Goal: Information Seeking & Learning: Learn about a topic

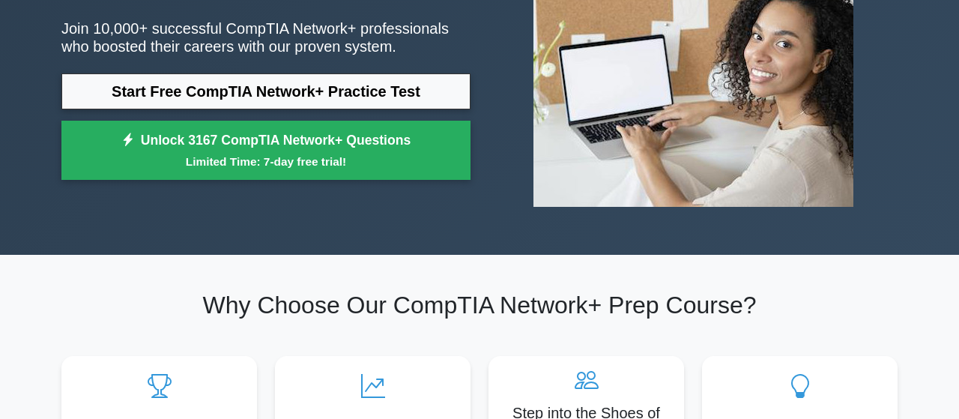
scroll to position [234, 0]
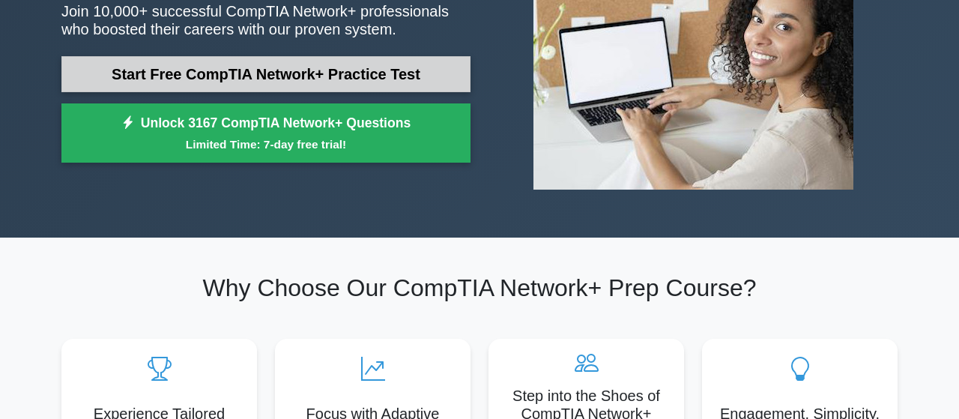
click at [316, 67] on link "Start Free CompTIA Network+ Practice Test" at bounding box center [265, 74] width 409 height 36
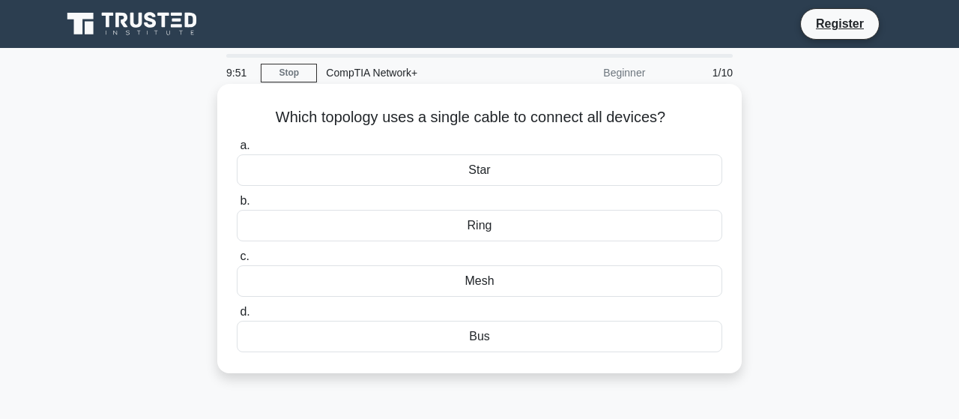
click at [501, 222] on div "Ring" at bounding box center [479, 225] width 485 height 31
click at [237, 206] on input "b. Ring" at bounding box center [237, 201] width 0 height 10
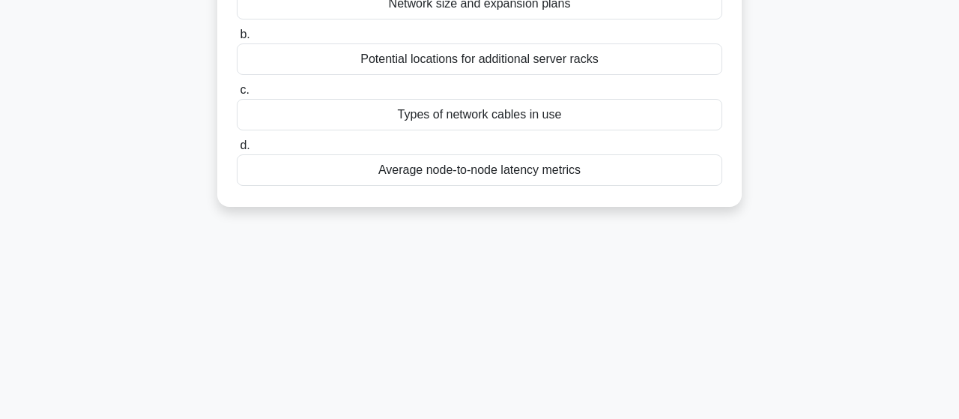
scroll to position [79, 0]
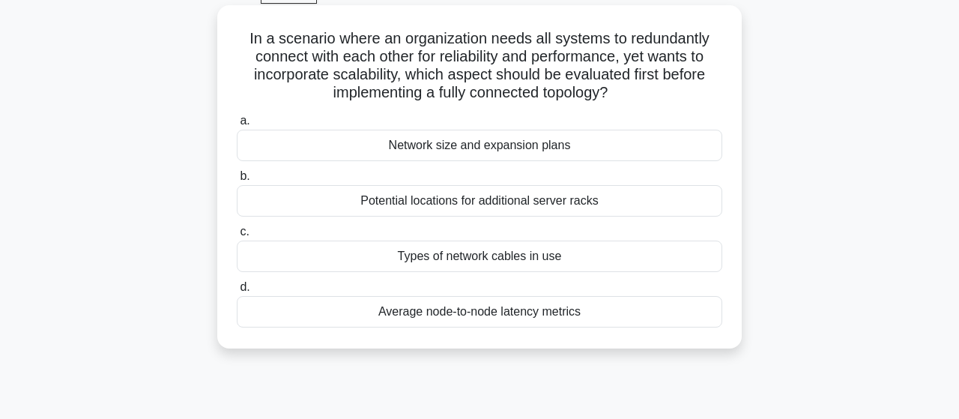
click at [586, 136] on div "Network size and expansion plans" at bounding box center [479, 145] width 485 height 31
click at [237, 126] on input "a. Network size and expansion plans" at bounding box center [237, 121] width 0 height 10
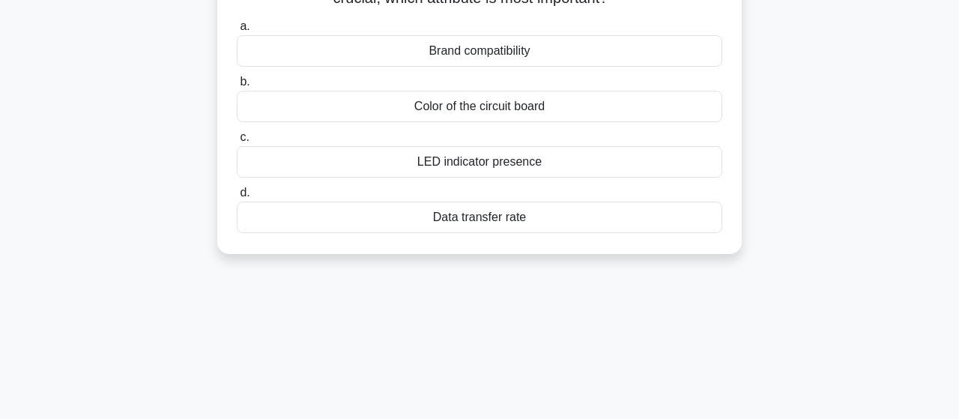
scroll to position [234, 0]
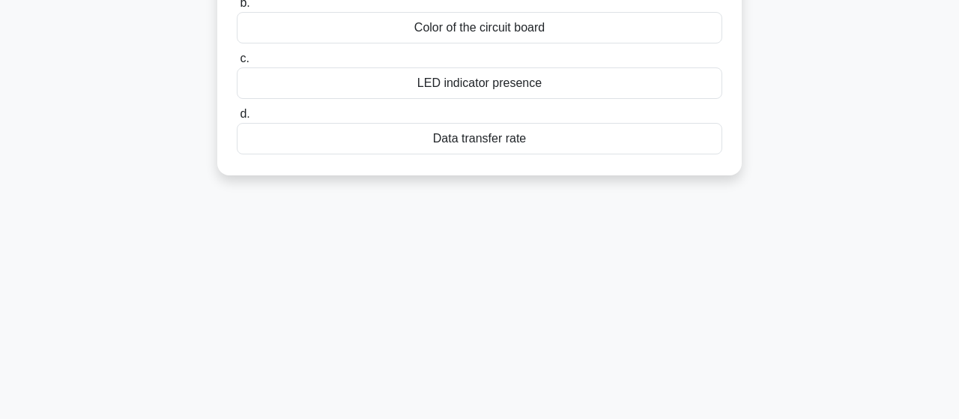
click at [531, 147] on div "Data transfer rate" at bounding box center [479, 138] width 485 height 31
click at [237, 119] on input "d. Data transfer rate" at bounding box center [237, 114] width 0 height 10
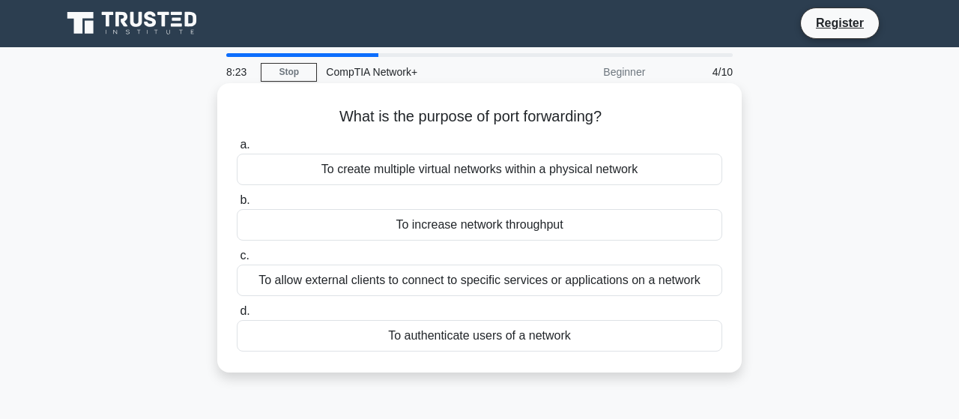
scroll to position [0, 0]
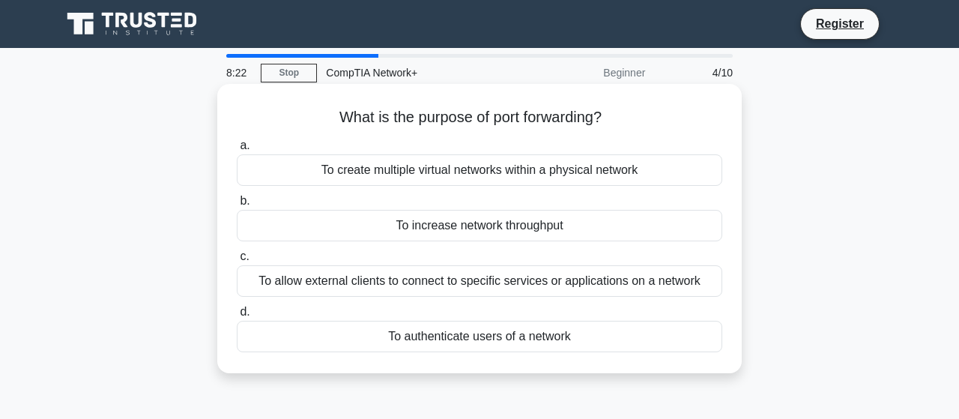
drag, startPoint x: 513, startPoint y: 246, endPoint x: 521, endPoint y: 233, distance: 15.2
click at [514, 243] on div "a. To create multiple virtual networks within a physical network b. To increase…" at bounding box center [479, 244] width 503 height 222
click at [523, 231] on div "To increase network throughput" at bounding box center [479, 225] width 485 height 31
click at [237, 206] on input "b. To increase network throughput" at bounding box center [237, 201] width 0 height 10
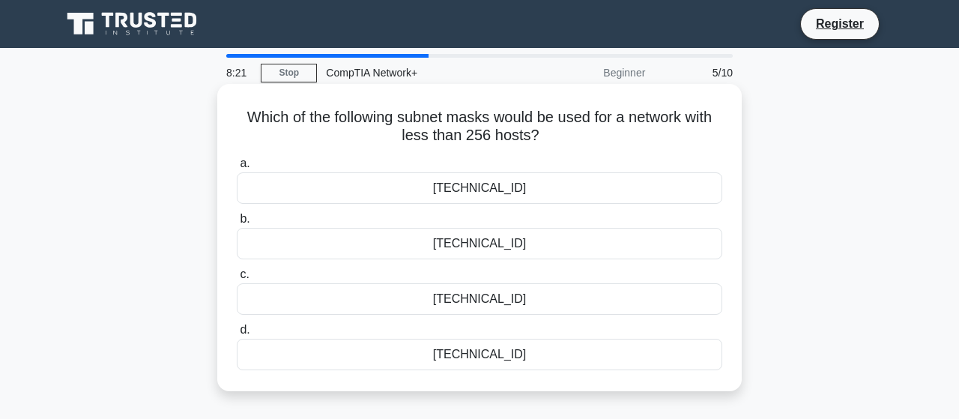
click at [479, 243] on div "255.0.0.0" at bounding box center [479, 243] width 485 height 31
click at [237, 224] on input "b. 255.0.0.0" at bounding box center [237, 219] width 0 height 10
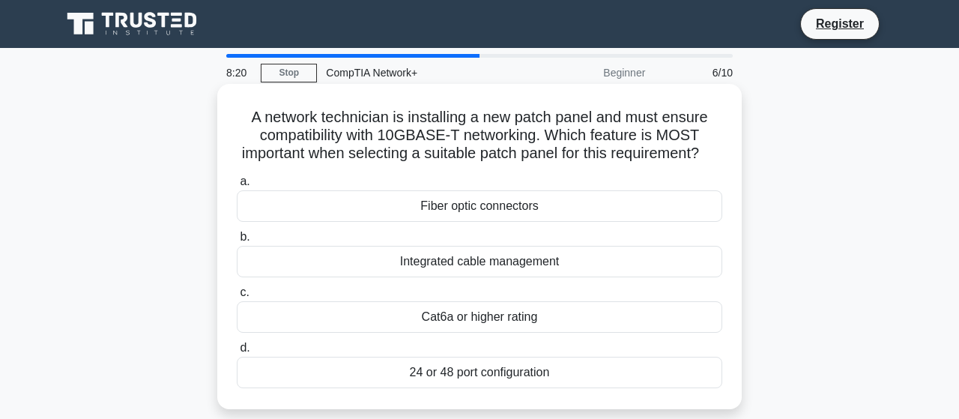
click at [500, 266] on div "Integrated cable management" at bounding box center [479, 261] width 485 height 31
click at [237, 242] on input "b. Integrated cable management" at bounding box center [237, 237] width 0 height 10
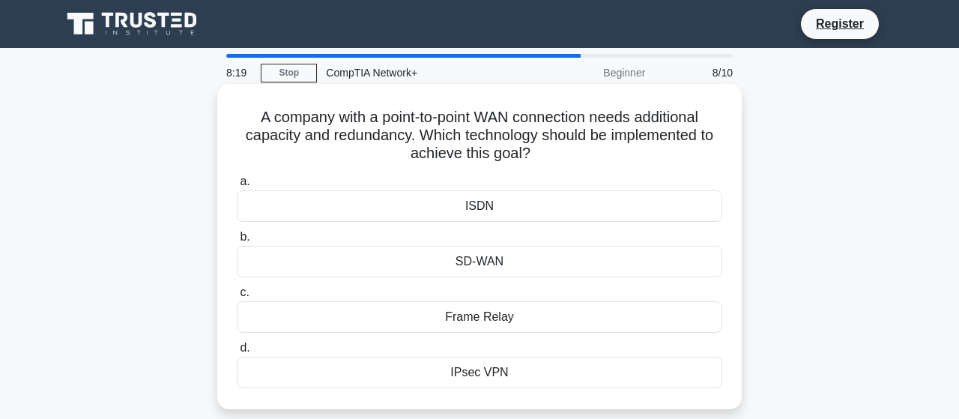
click at [505, 282] on div "a. ISDN b. SD-WAN" at bounding box center [479, 280] width 503 height 222
click at [508, 273] on div "SD-WAN" at bounding box center [479, 261] width 485 height 31
click at [237, 242] on input "b. SD-WAN" at bounding box center [237, 237] width 0 height 10
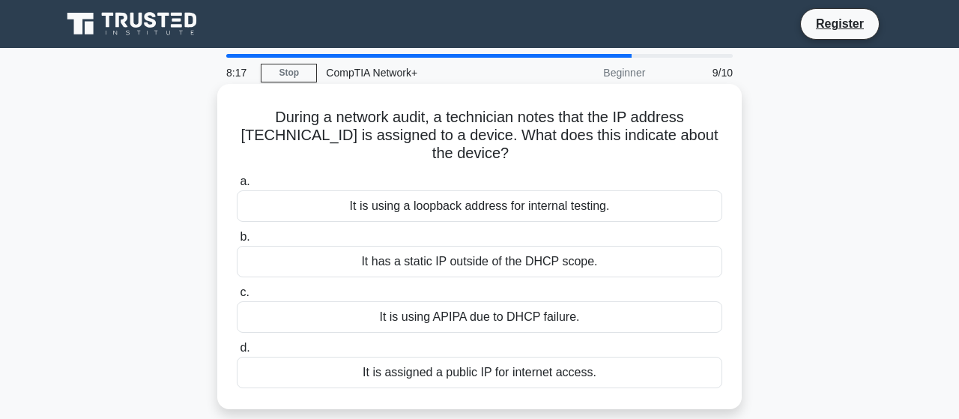
click at [504, 286] on label "c. It is using APIPA due to DHCP failure." at bounding box center [479, 307] width 485 height 49
click at [237, 288] on input "c. It is using APIPA due to DHCP failure." at bounding box center [237, 293] width 0 height 10
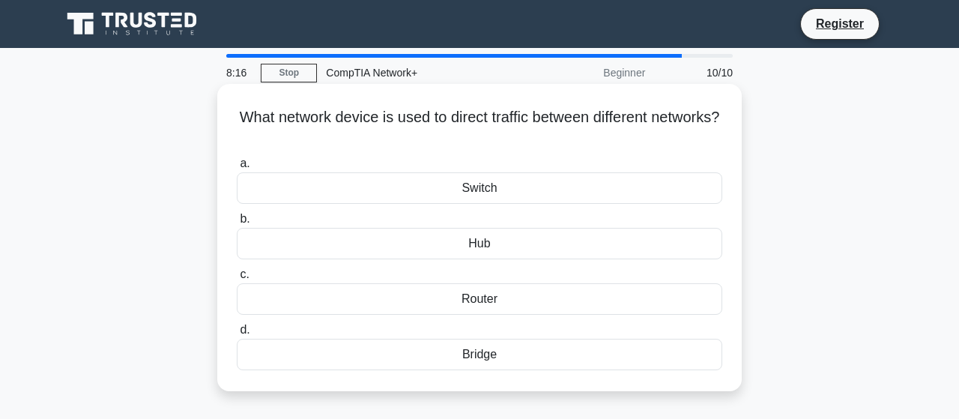
click at [501, 309] on div "Router" at bounding box center [479, 298] width 485 height 31
click at [237, 279] on input "c. Router" at bounding box center [237, 275] width 0 height 10
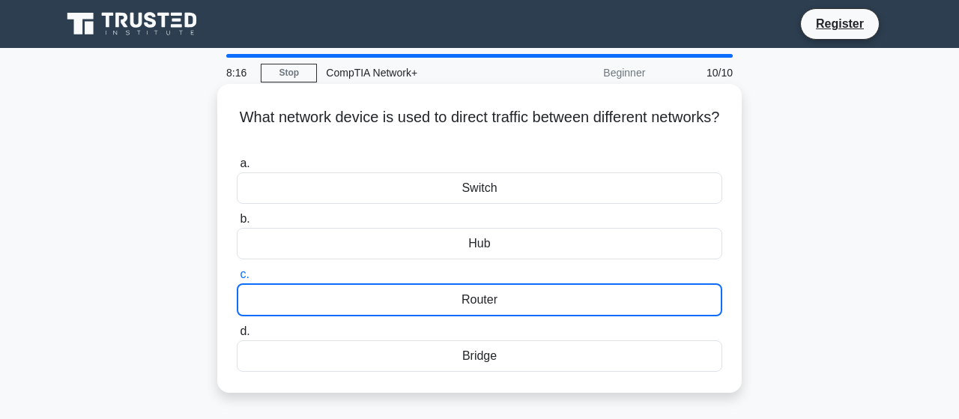
click at [502, 306] on div "Router" at bounding box center [479, 299] width 485 height 33
click at [237, 279] on input "c. Router" at bounding box center [237, 275] width 0 height 10
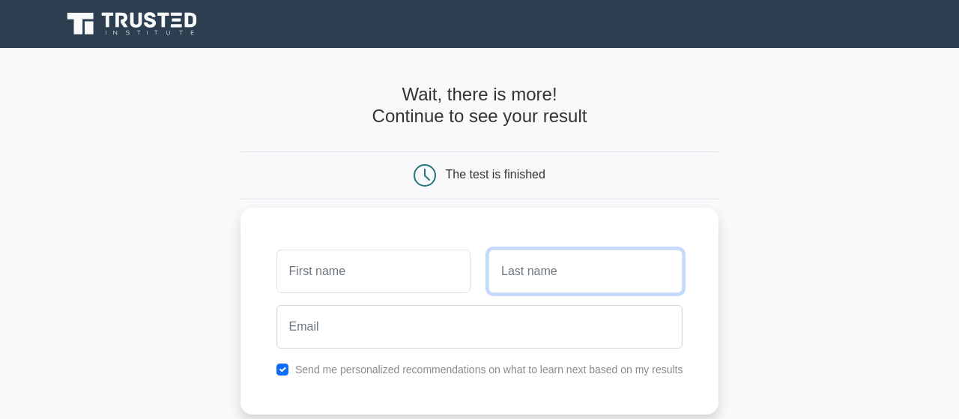
click at [532, 280] on input "text" at bounding box center [585, 270] width 194 height 43
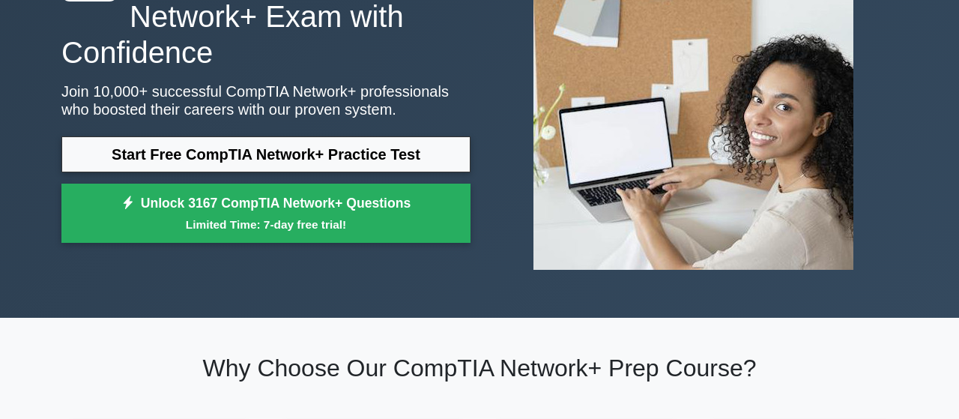
scroll to position [156, 0]
